Goal: Task Accomplishment & Management: Complete application form

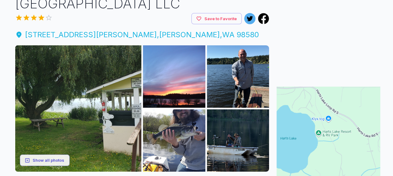
scroll to position [62, 0]
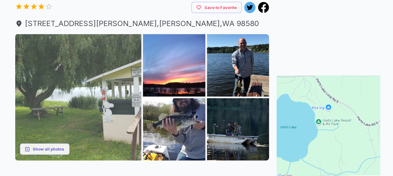
click at [75, 90] on img at bounding box center [78, 97] width 126 height 126
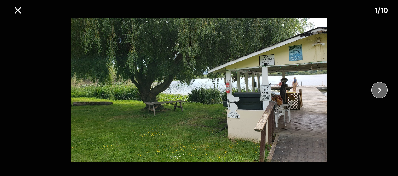
click at [379, 90] on icon "close" at bounding box center [379, 90] width 11 height 11
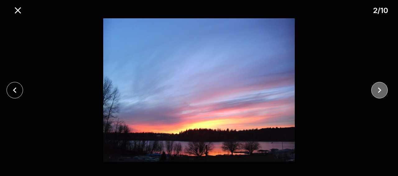
click at [379, 90] on icon "close" at bounding box center [379, 90] width 11 height 11
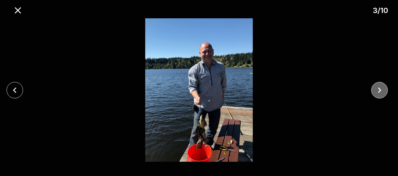
click at [379, 90] on icon "close" at bounding box center [379, 90] width 11 height 11
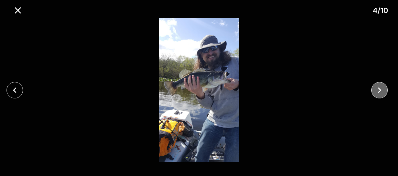
click at [379, 90] on icon "close" at bounding box center [379, 90] width 11 height 11
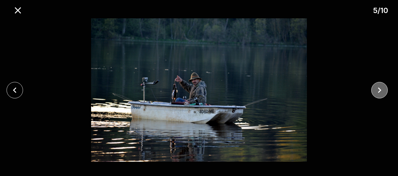
click at [379, 90] on icon "close" at bounding box center [379, 90] width 11 height 11
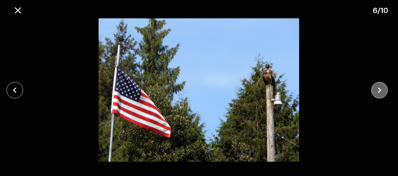
click at [379, 90] on icon "close" at bounding box center [379, 90] width 11 height 11
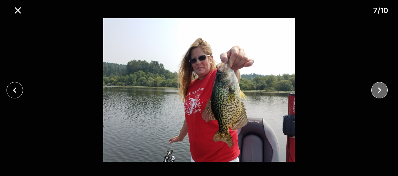
click at [379, 90] on icon "close" at bounding box center [379, 90] width 11 height 11
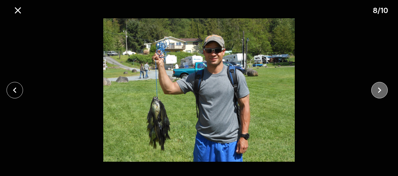
click at [379, 90] on icon "close" at bounding box center [379, 90] width 11 height 11
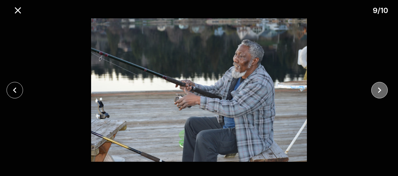
click at [379, 90] on icon "close" at bounding box center [379, 90] width 11 height 11
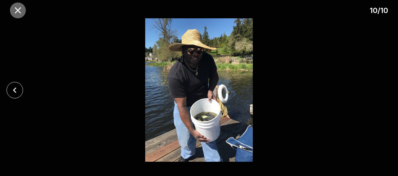
click at [16, 10] on icon "close" at bounding box center [18, 10] width 6 height 6
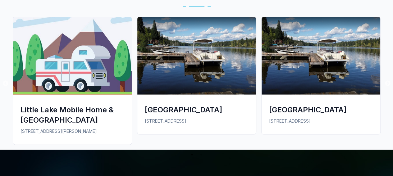
scroll to position [590, 0]
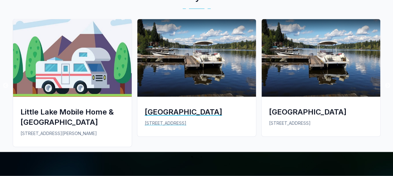
click at [175, 112] on div "[GEOGRAPHIC_DATA]" at bounding box center [197, 112] width 104 height 10
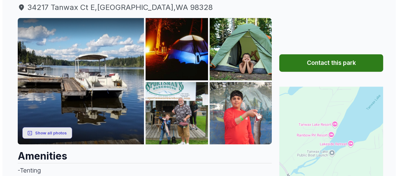
scroll to position [93, 0]
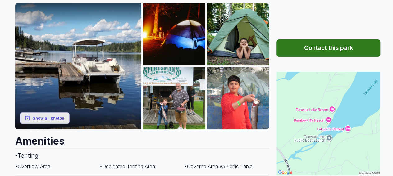
click at [321, 48] on button "Contact this park" at bounding box center [328, 47] width 104 height 17
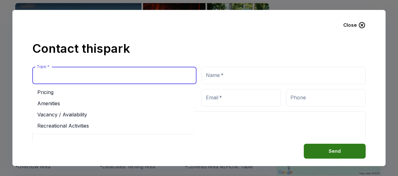
click at [60, 75] on input "Topic   *" at bounding box center [114, 76] width 158 height 12
click at [66, 116] on li "Vacancy / Availability" at bounding box center [113, 114] width 162 height 11
type input "**********"
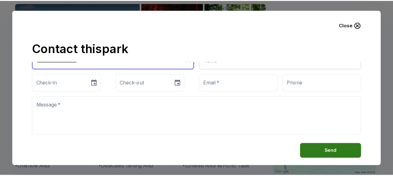
scroll to position [0, 0]
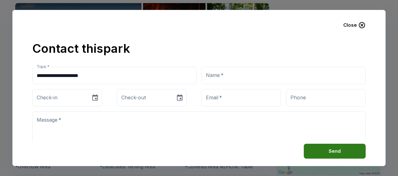
click at [361, 26] on icon "button" at bounding box center [361, 25] width 6 height 6
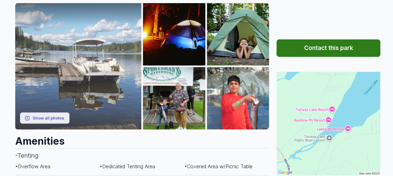
click at [85, 95] on img at bounding box center [78, 66] width 126 height 126
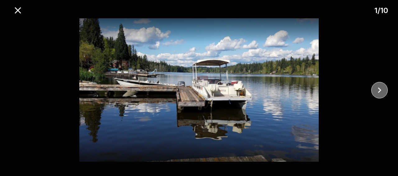
click at [378, 93] on icon "close" at bounding box center [379, 90] width 11 height 11
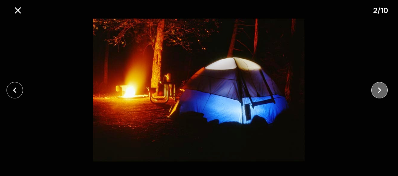
click at [378, 93] on icon "close" at bounding box center [379, 90] width 11 height 11
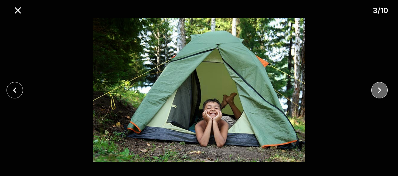
click at [378, 93] on icon "close" at bounding box center [379, 90] width 11 height 11
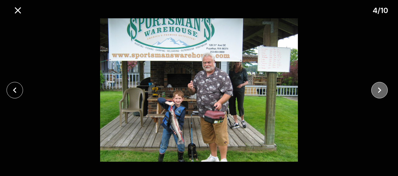
click at [378, 93] on icon "close" at bounding box center [379, 90] width 11 height 11
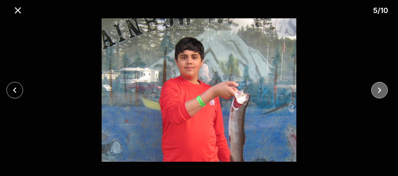
click at [378, 93] on icon "close" at bounding box center [379, 90] width 11 height 11
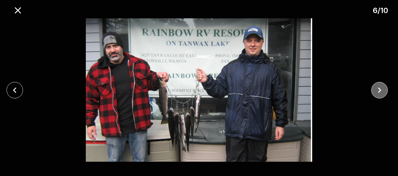
click at [378, 93] on icon "close" at bounding box center [379, 90] width 11 height 11
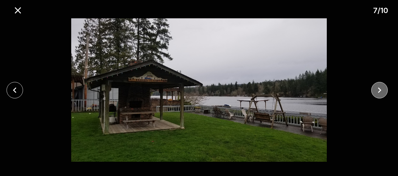
click at [378, 93] on icon "close" at bounding box center [379, 90] width 11 height 11
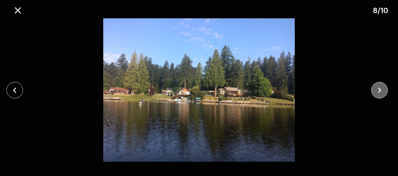
click at [378, 93] on icon "close" at bounding box center [379, 90] width 11 height 11
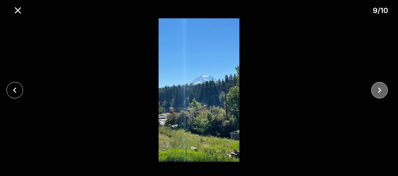
click at [378, 93] on icon "close" at bounding box center [379, 90] width 11 height 11
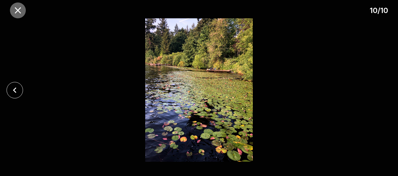
click at [18, 11] on icon "close" at bounding box center [18, 10] width 6 height 6
